Goal: Transaction & Acquisition: Book appointment/travel/reservation

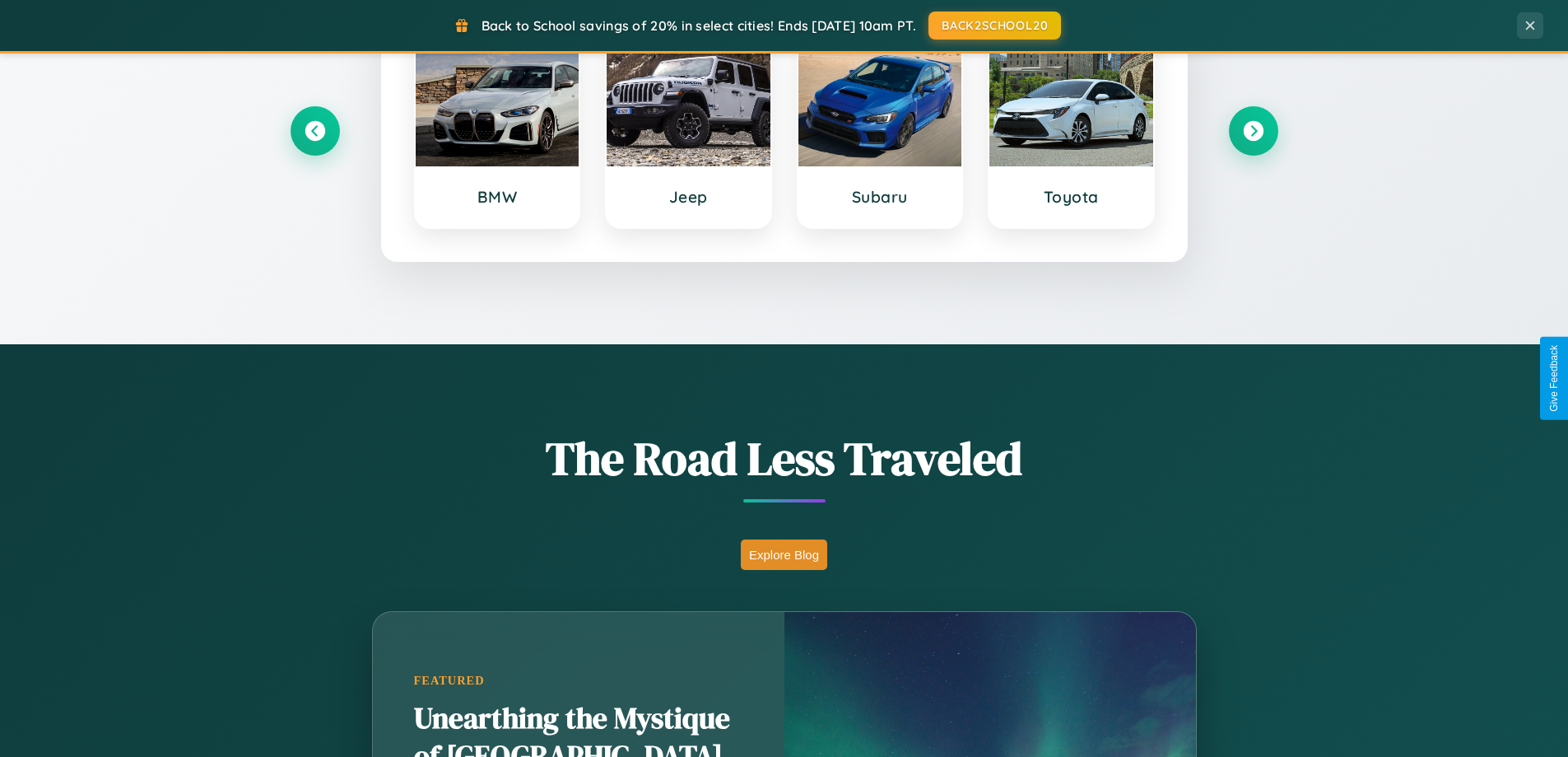
scroll to position [3169, 0]
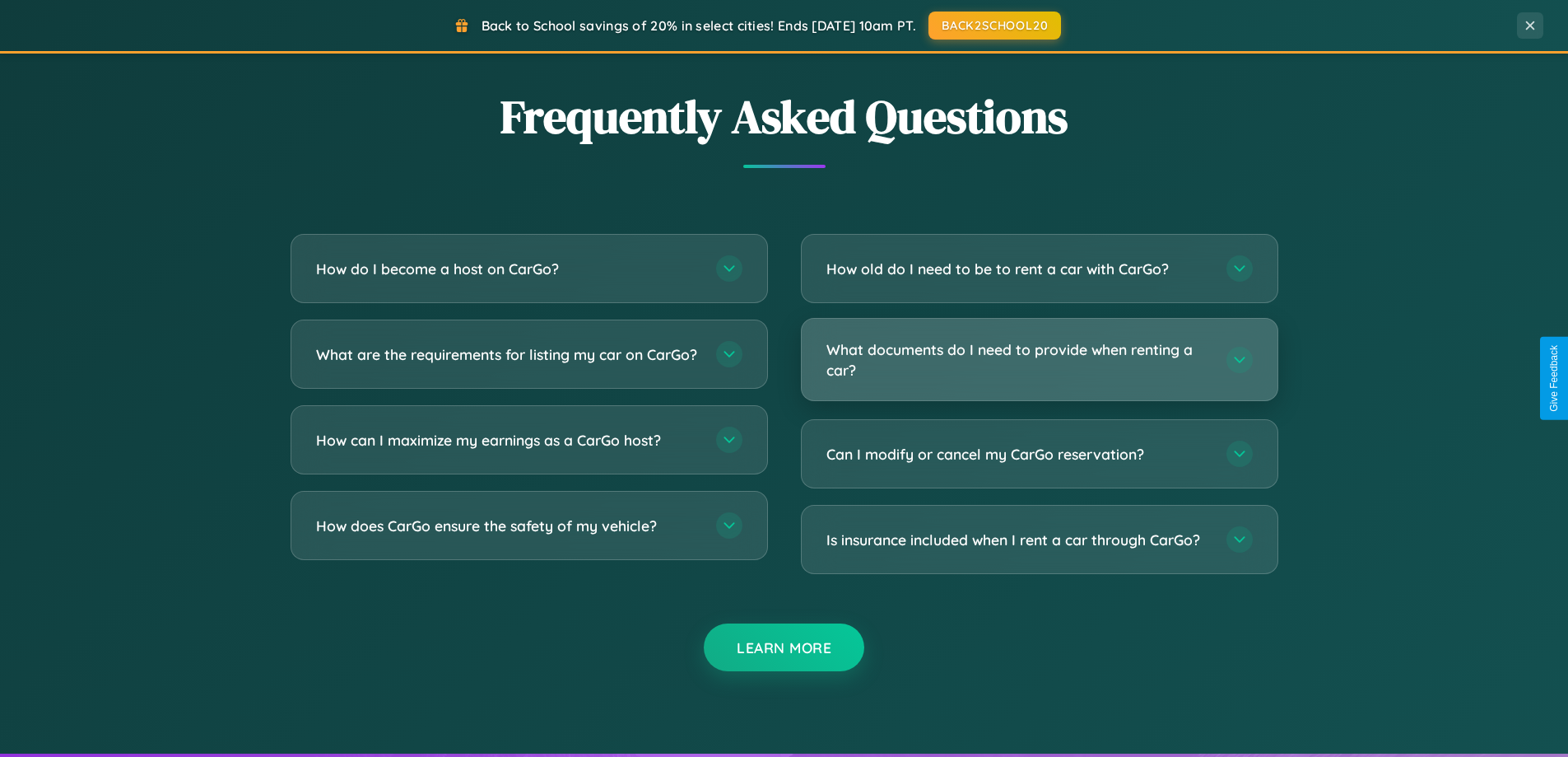
click at [1039, 360] on h3 "What documents do I need to provide when renting a car?" at bounding box center [1017, 359] width 383 height 40
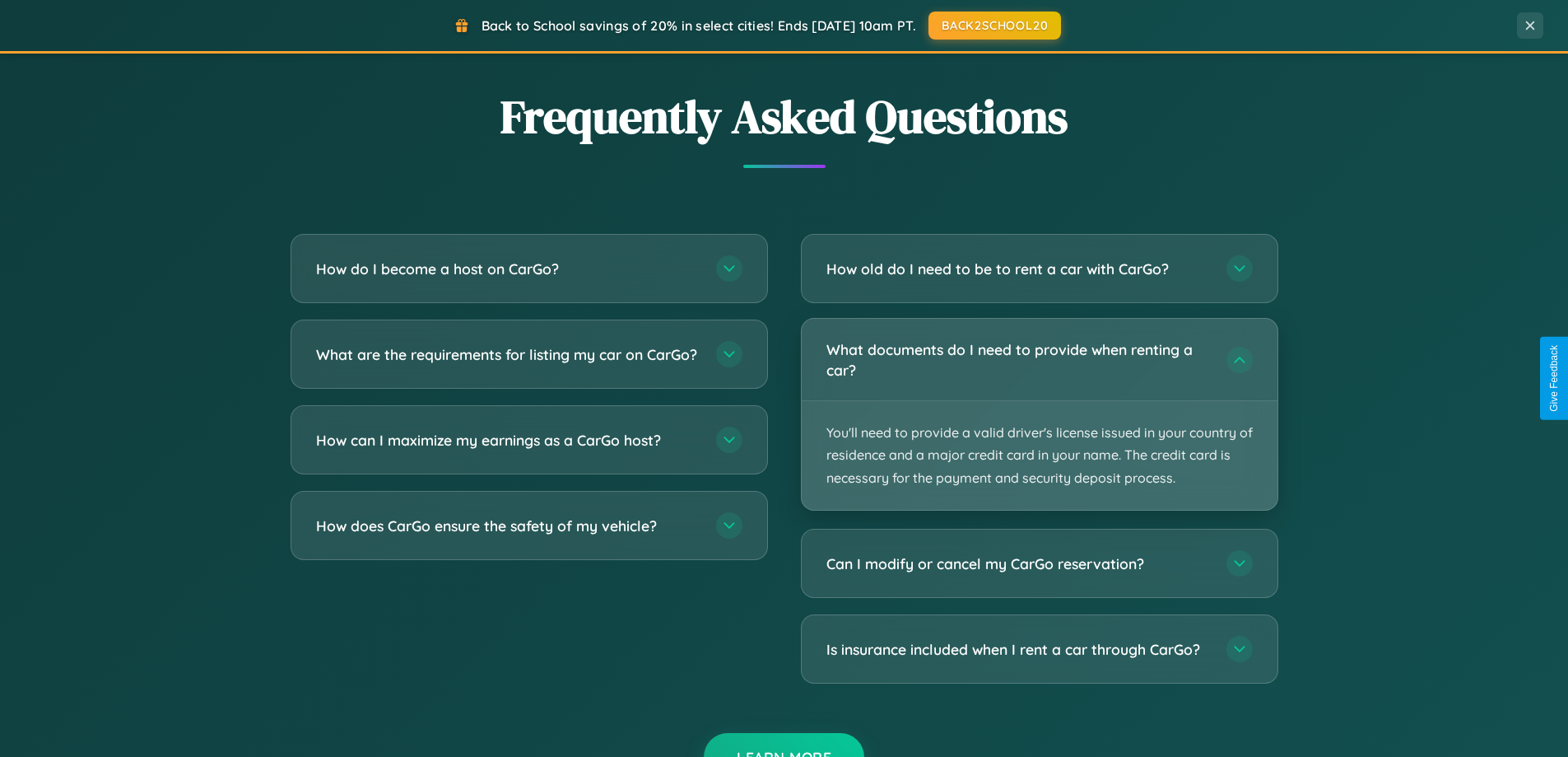
click at [1039, 414] on p "You'll need to provide a valid driver's license issued in your country of resid…" at bounding box center [1039, 455] width 475 height 109
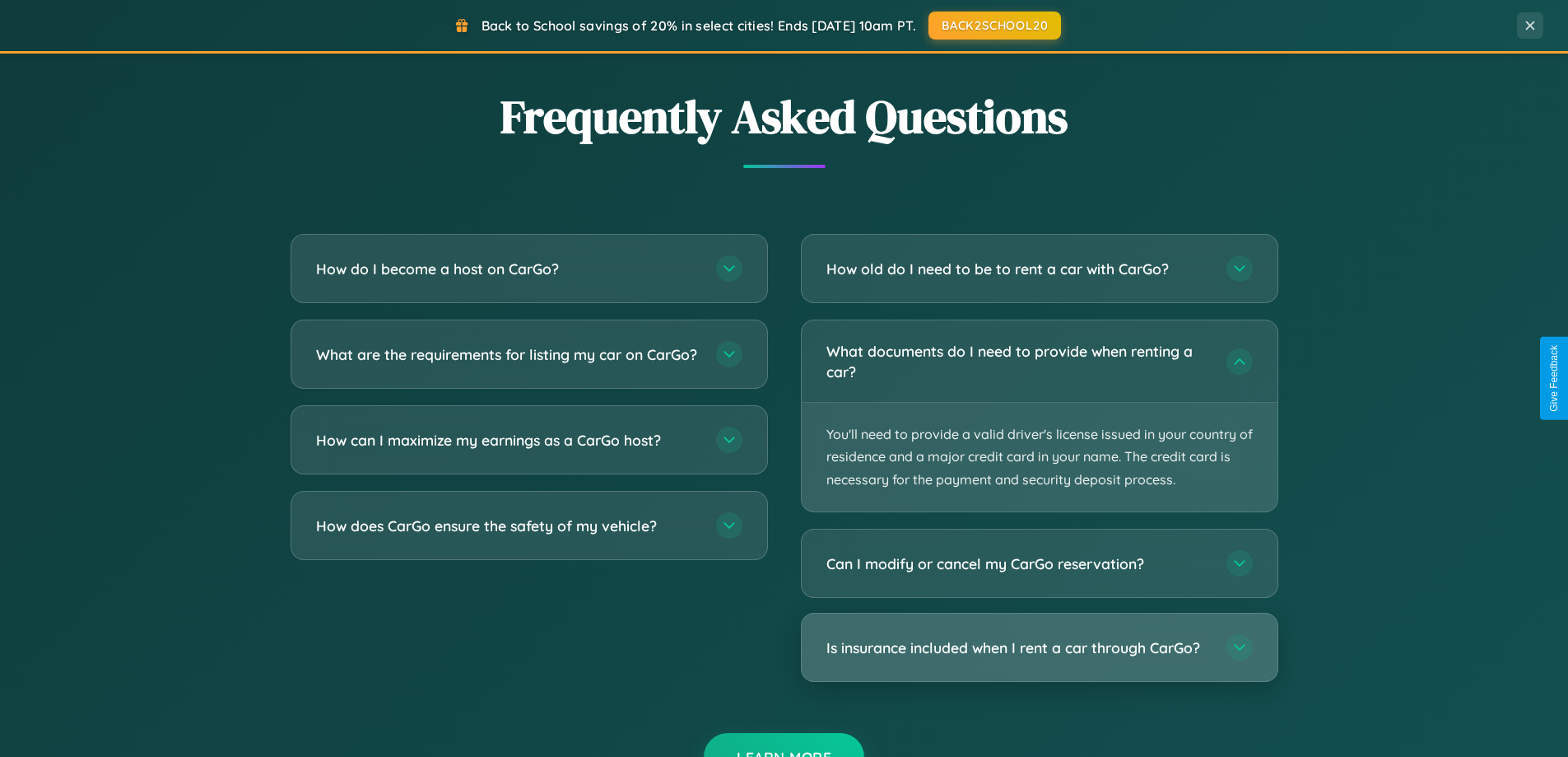
click at [1039, 648] on h3 "Is insurance included when I rent a car through CarGo?" at bounding box center [1017, 647] width 383 height 21
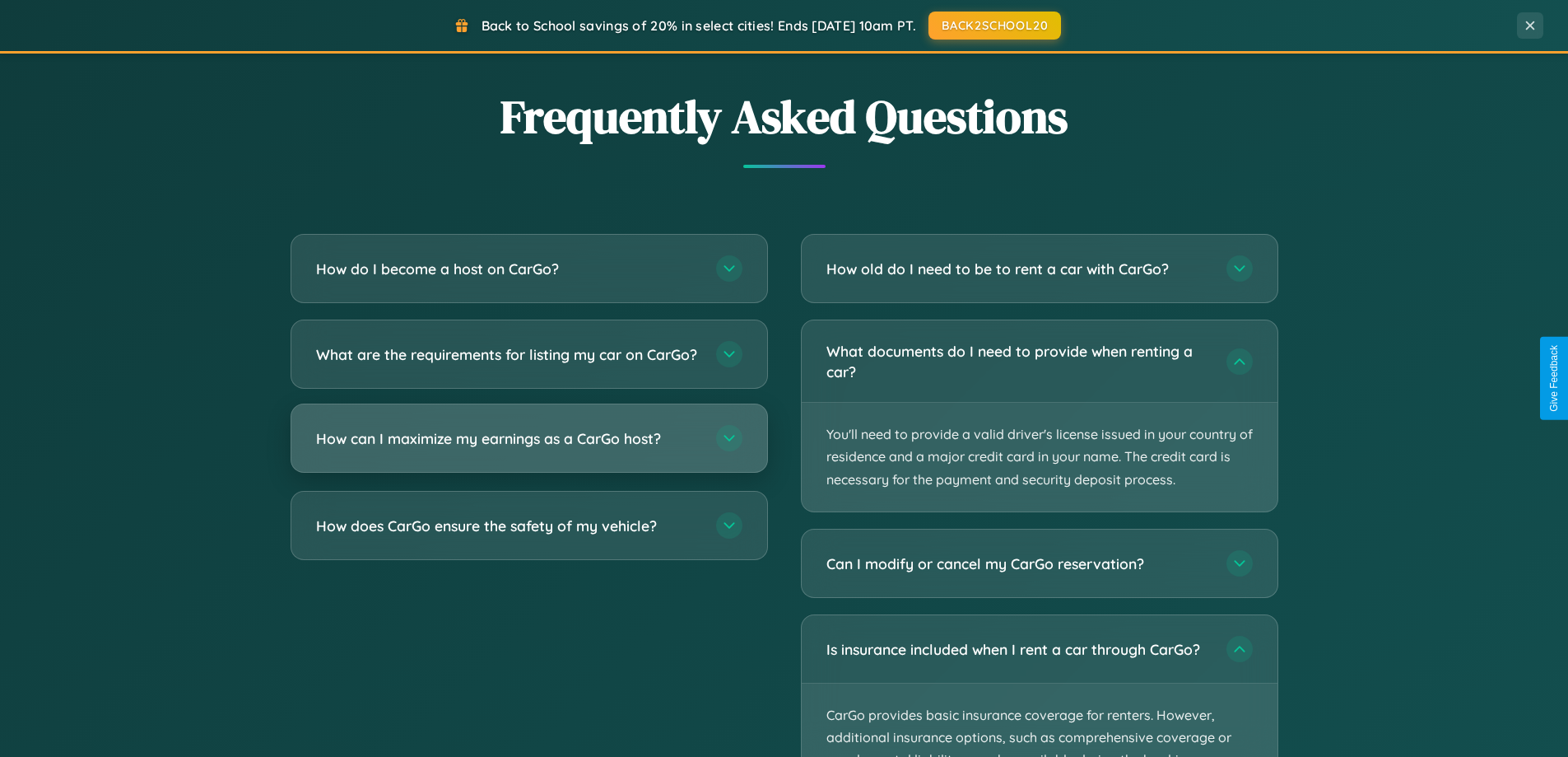
click at [528, 449] on h3 "How can I maximize my earnings as a CarGo host?" at bounding box center [508, 438] width 383 height 21
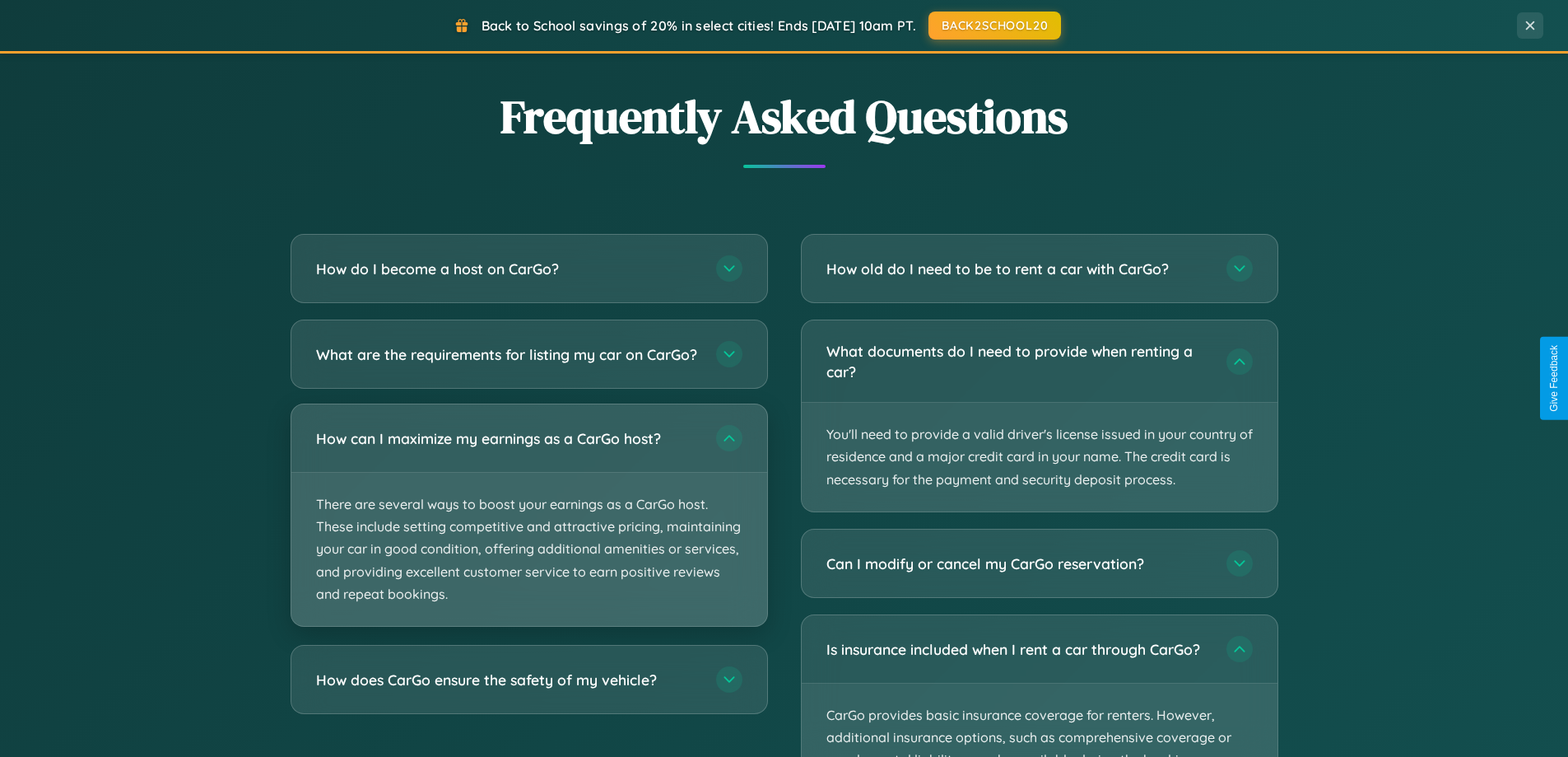
click at [528, 529] on p "There are several ways to boost your earnings as a CarGo host. These include se…" at bounding box center [528, 549] width 475 height 153
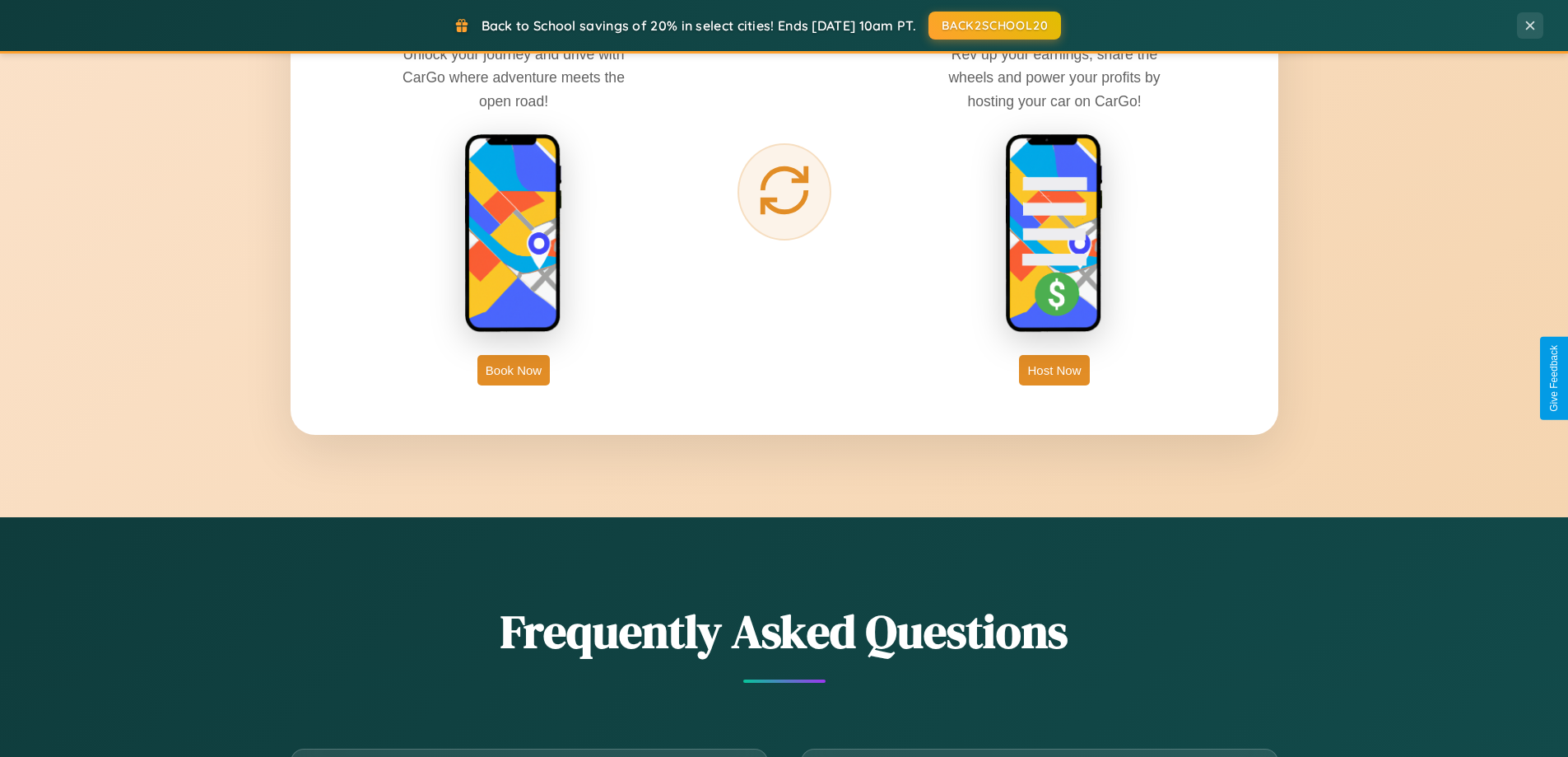
scroll to position [2646, 0]
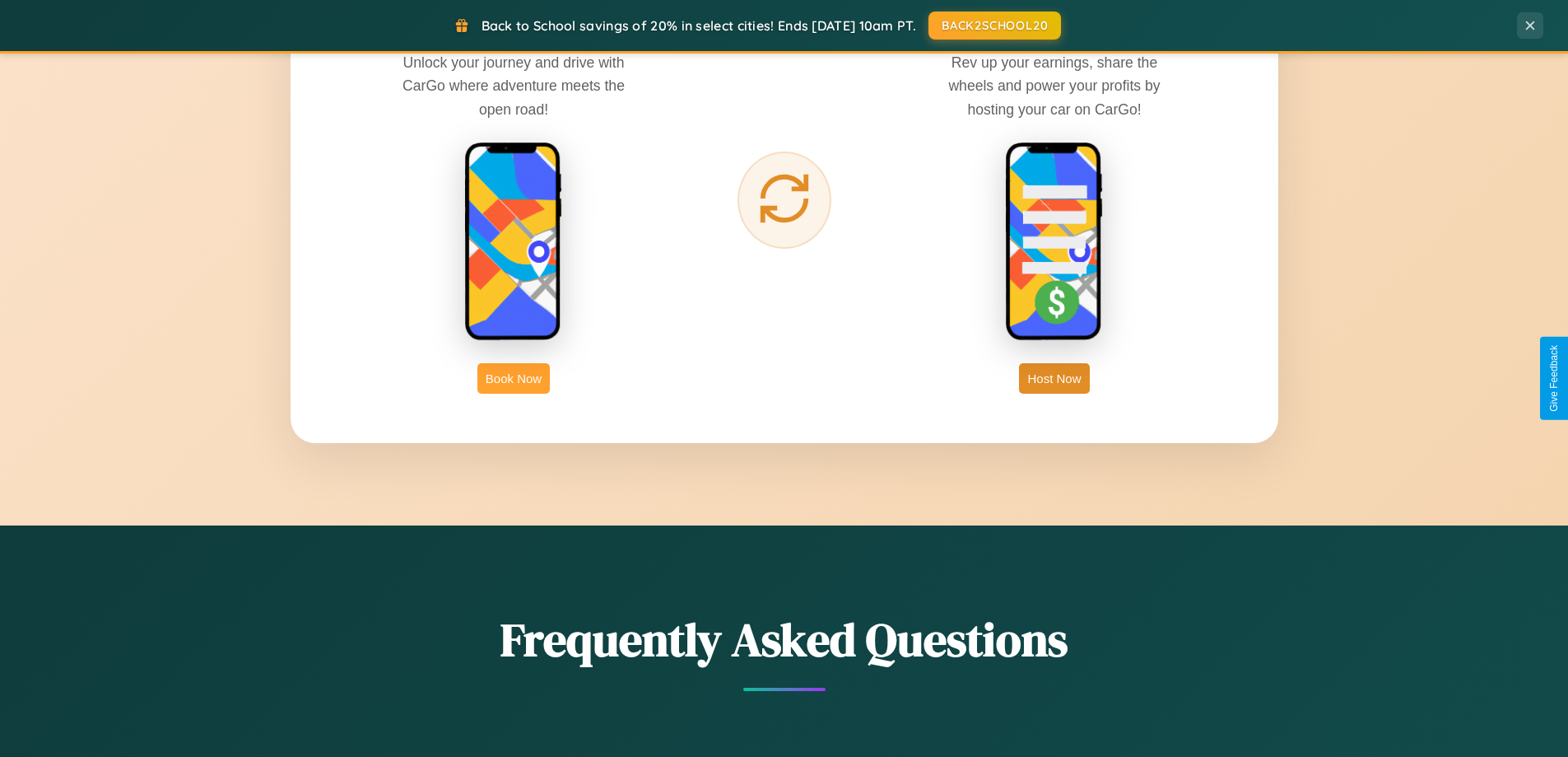
click at [514, 378] on button "Book Now" at bounding box center [514, 378] width 73 height 30
